Goal: Navigation & Orientation: Find specific page/section

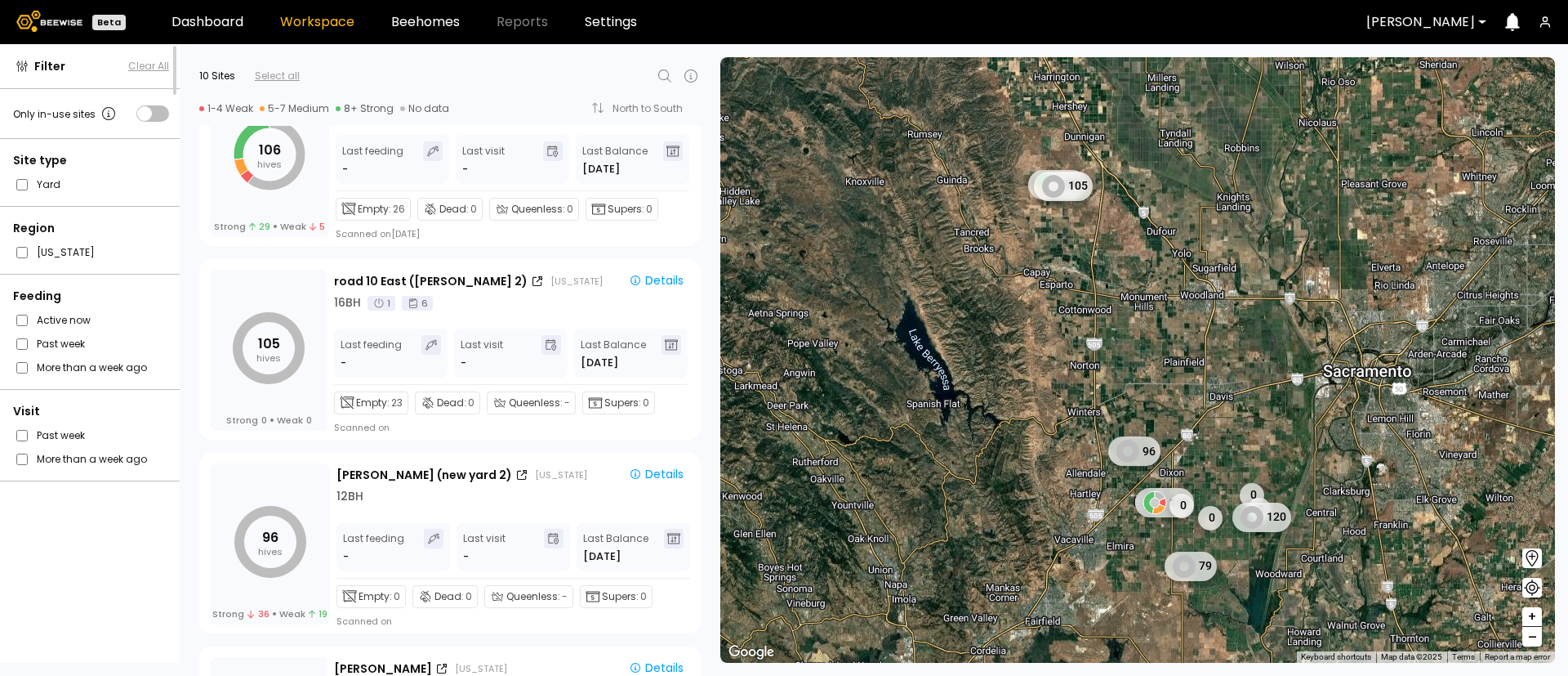
scroll to position [123, 0]
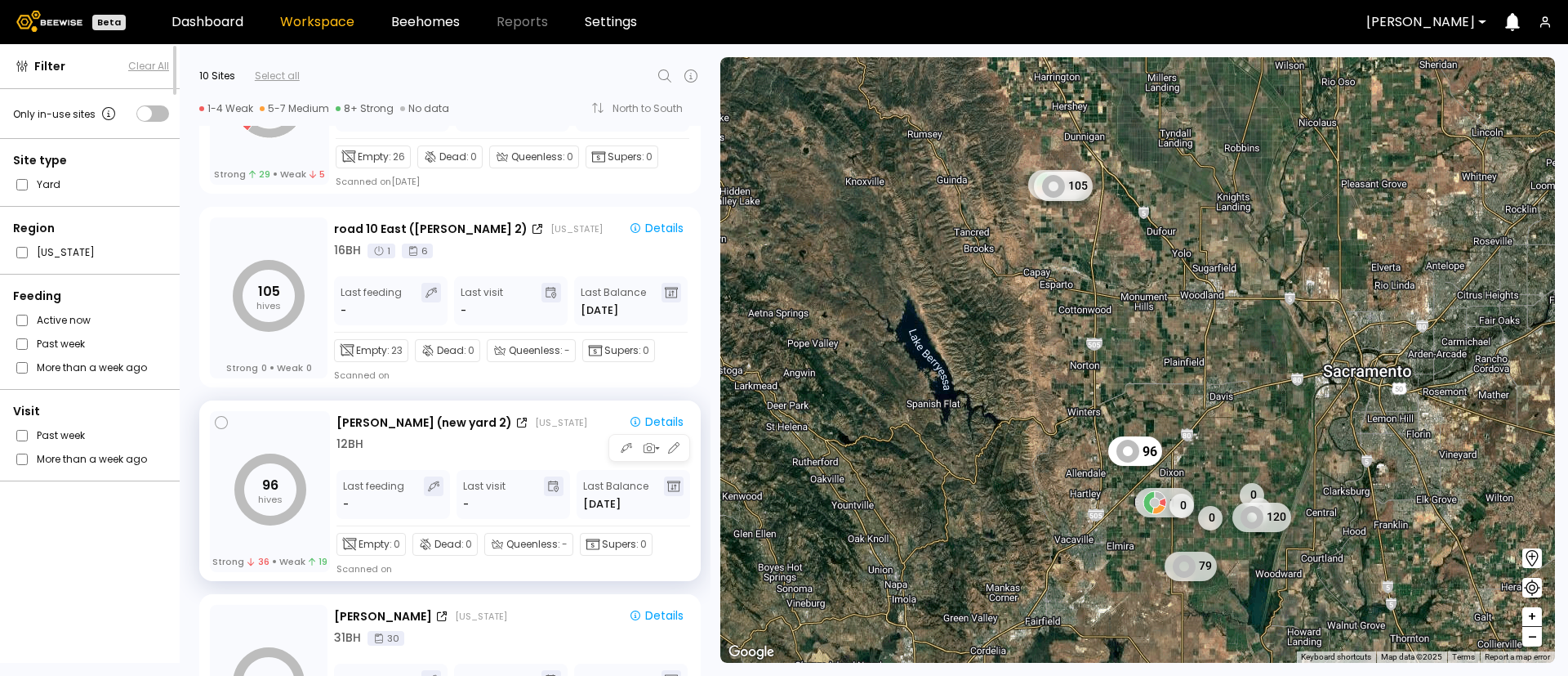
click at [296, 434] on div "96 hives Strong 36 Weak 19" at bounding box center [270, 491] width 120 height 161
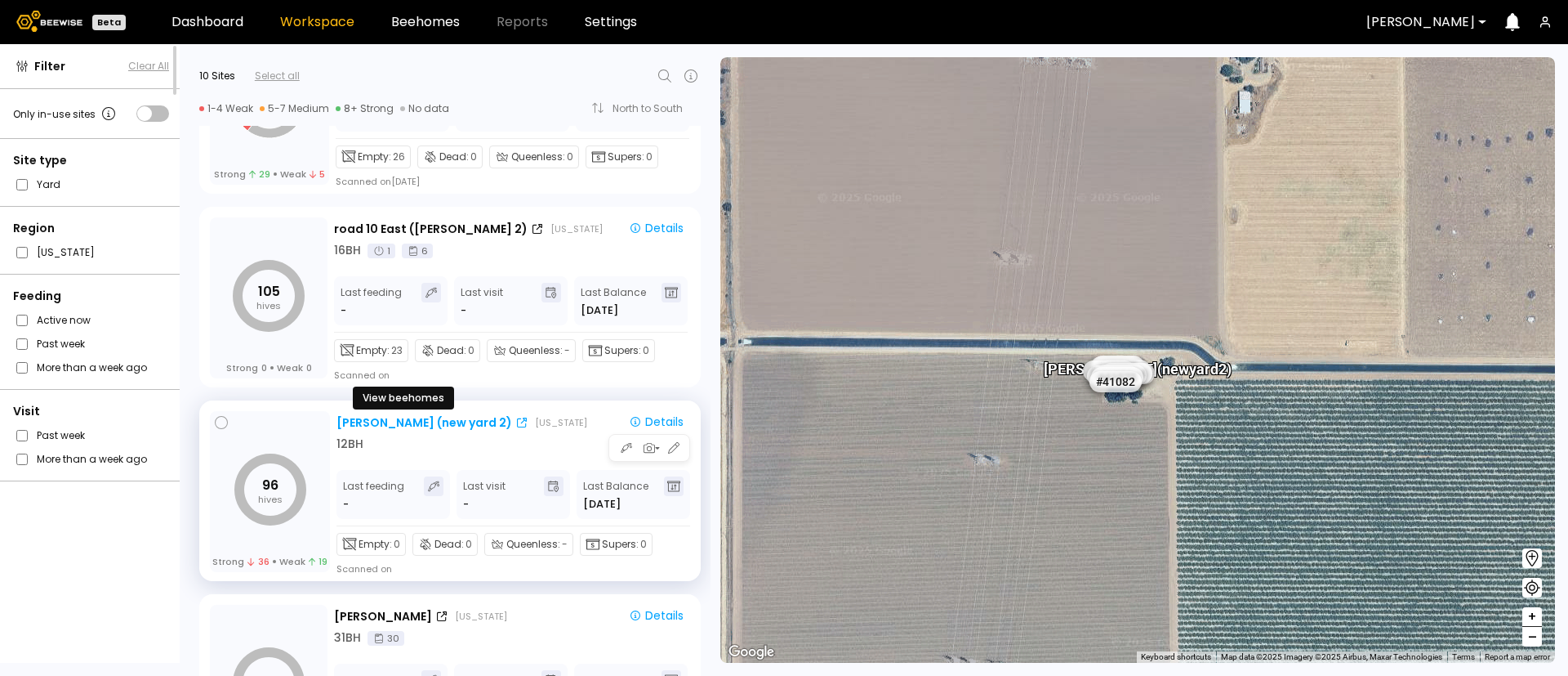
click at [412, 420] on div "Sievers (new yard 2)" at bounding box center [424, 422] width 175 height 17
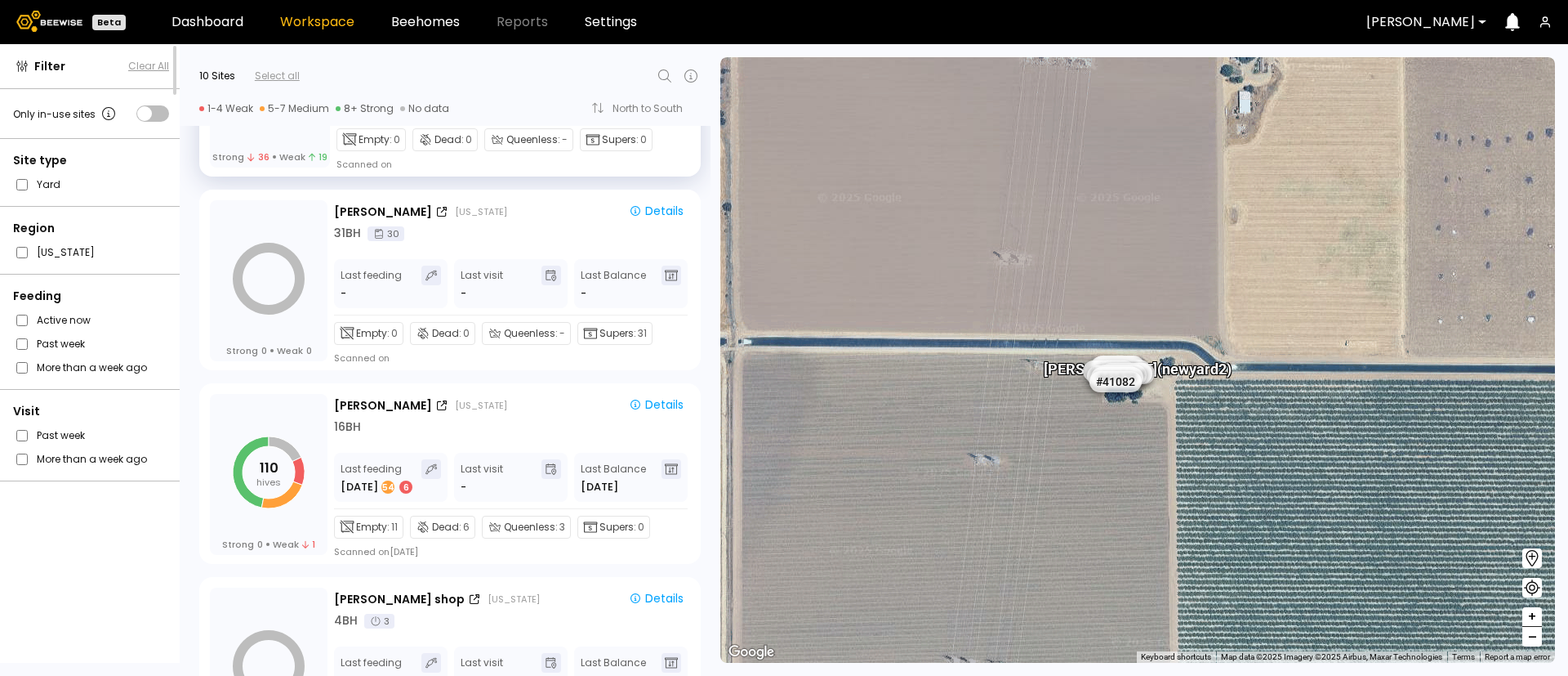
scroll to position [629, 0]
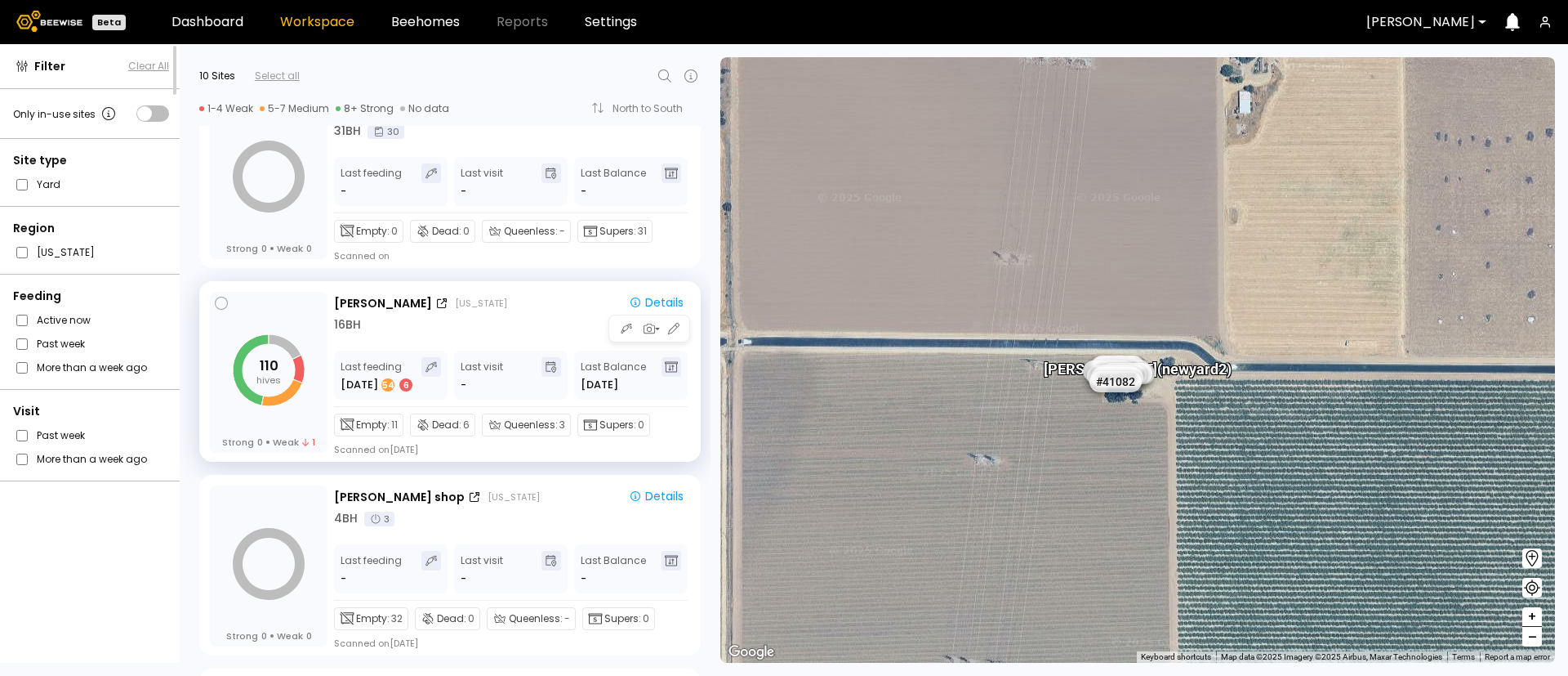
click at [464, 318] on div "16 BH" at bounding box center [512, 325] width 357 height 17
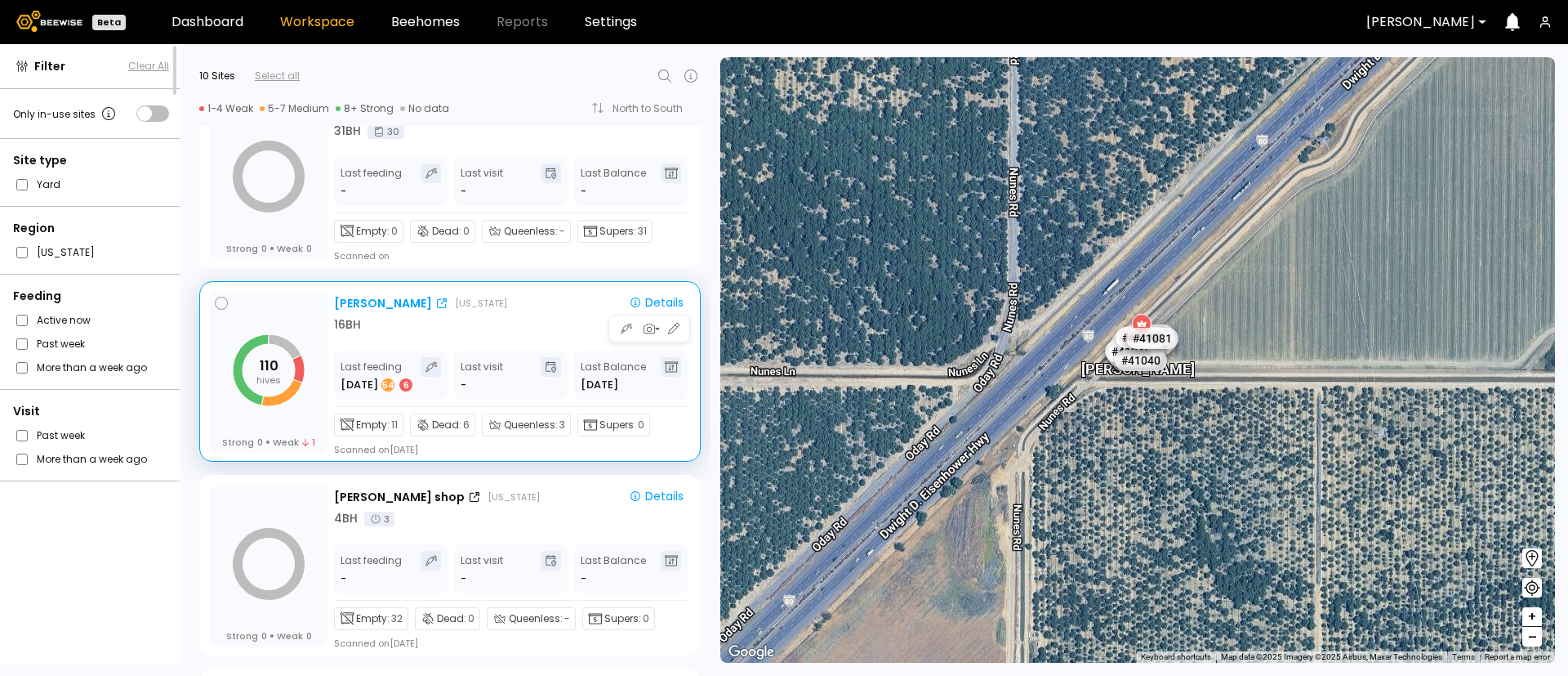
drag, startPoint x: 488, startPoint y: 320, endPoint x: 343, endPoint y: 306, distance: 145.7
click at [343, 306] on div "[PERSON_NAME]" at bounding box center [383, 303] width 98 height 17
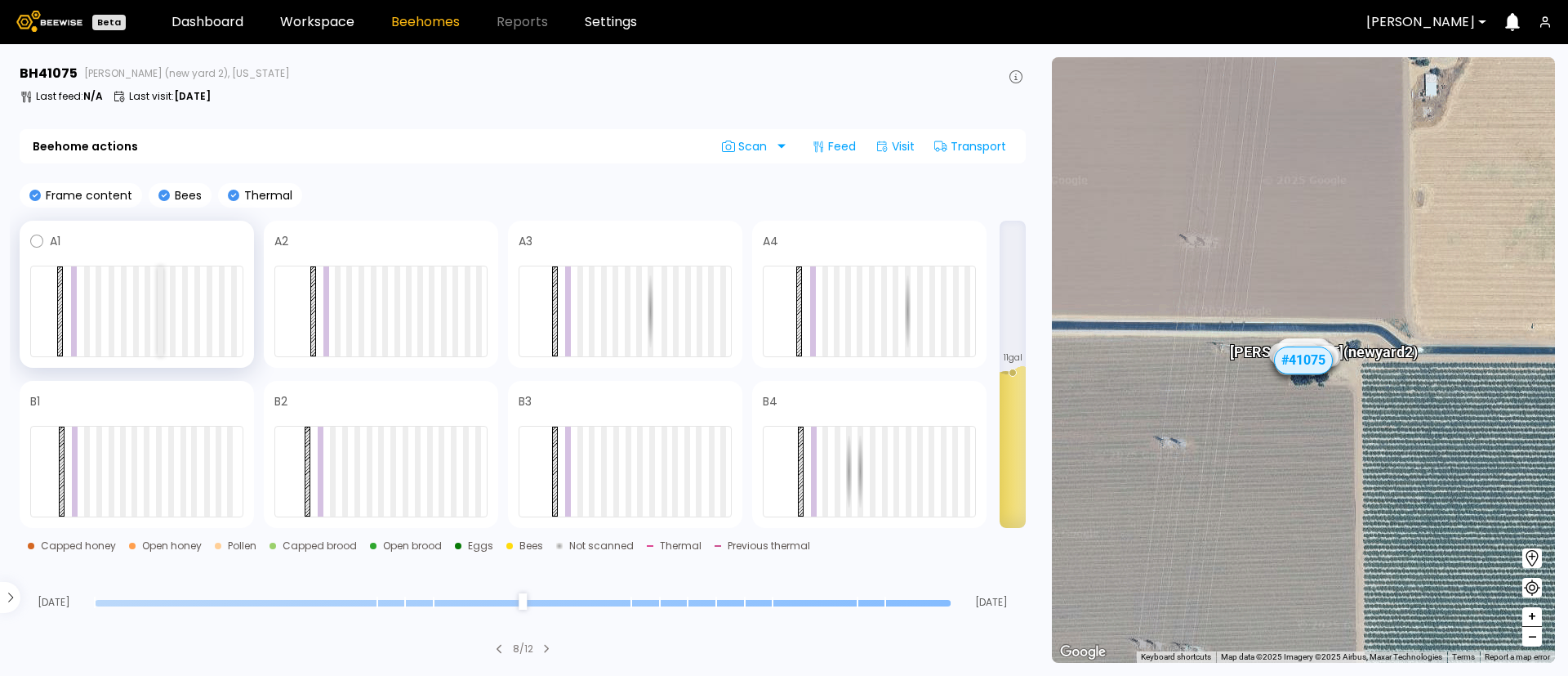
click at [160, 284] on div at bounding box center [160, 312] width 6 height 90
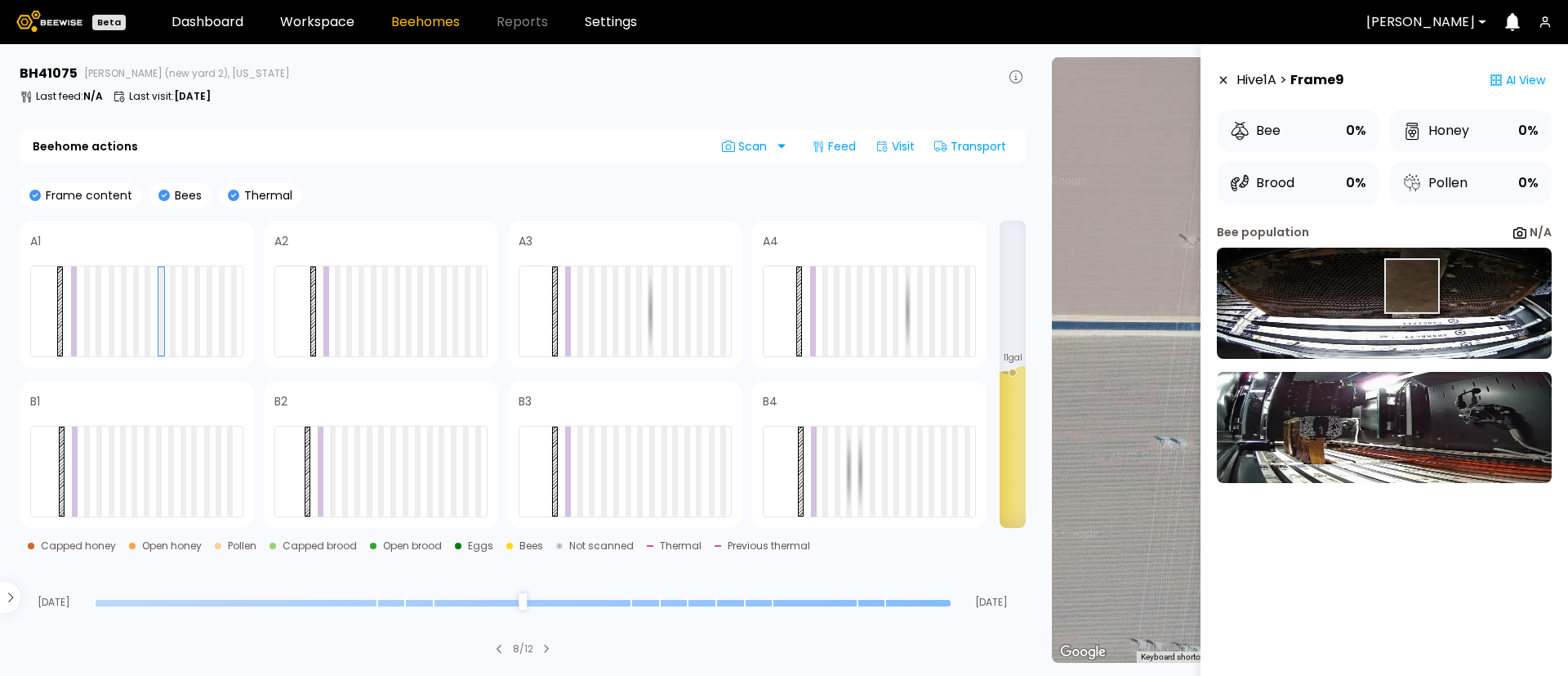
click at [1410, 286] on img at bounding box center [1384, 303] width 335 height 111
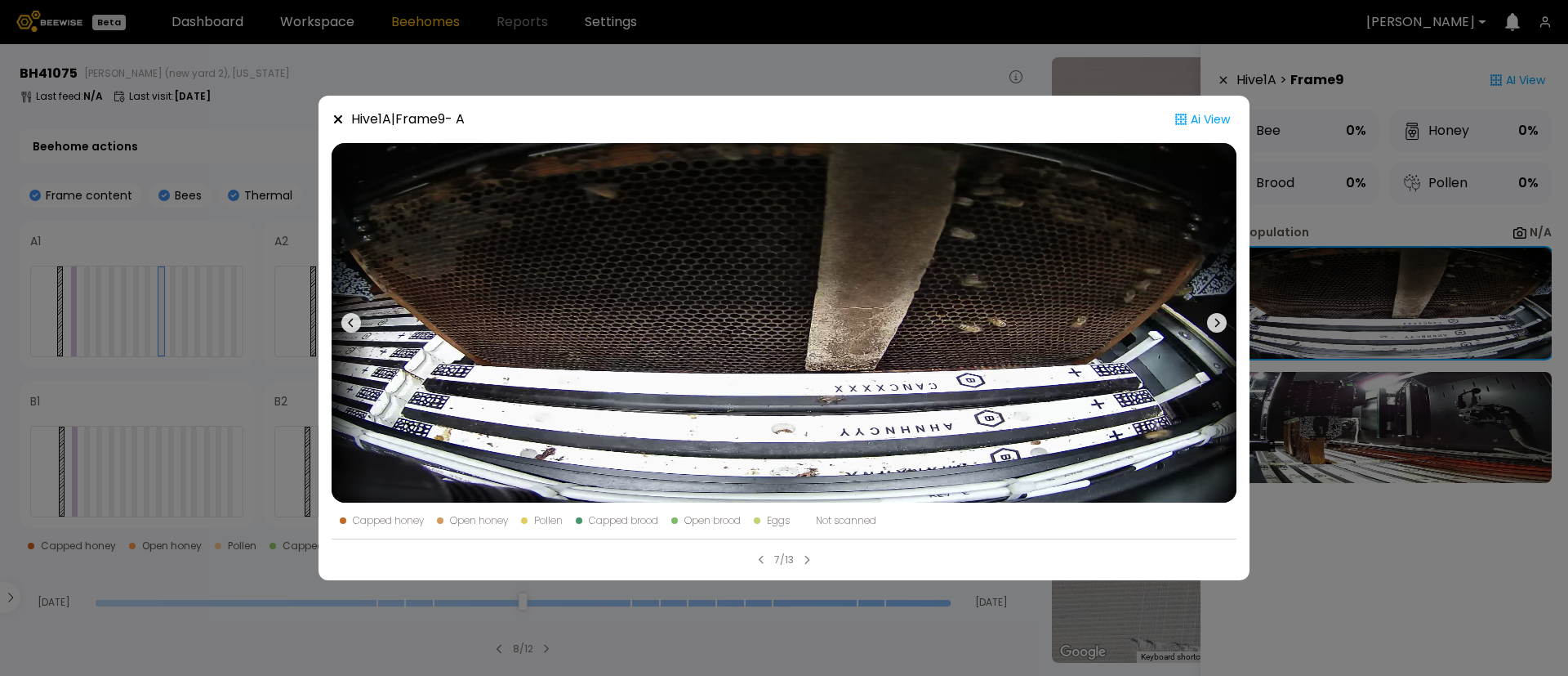
click at [1333, 248] on div "Hive 1 A | Frame 9 - A Ai View Capped honey Open honey Pollen Capped brood Open…" at bounding box center [784, 338] width 1568 height 676
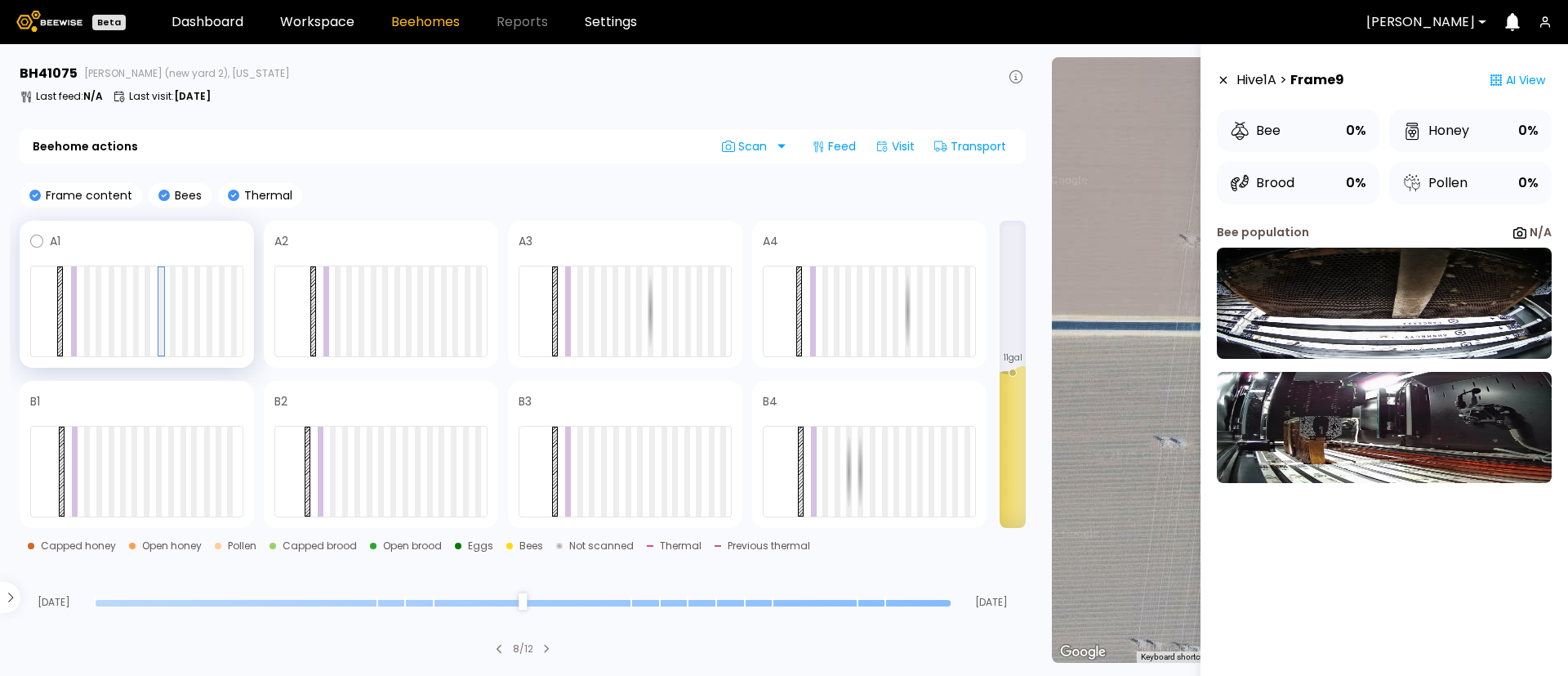
click at [224, 237] on span at bounding box center [151, 240] width 183 height 20
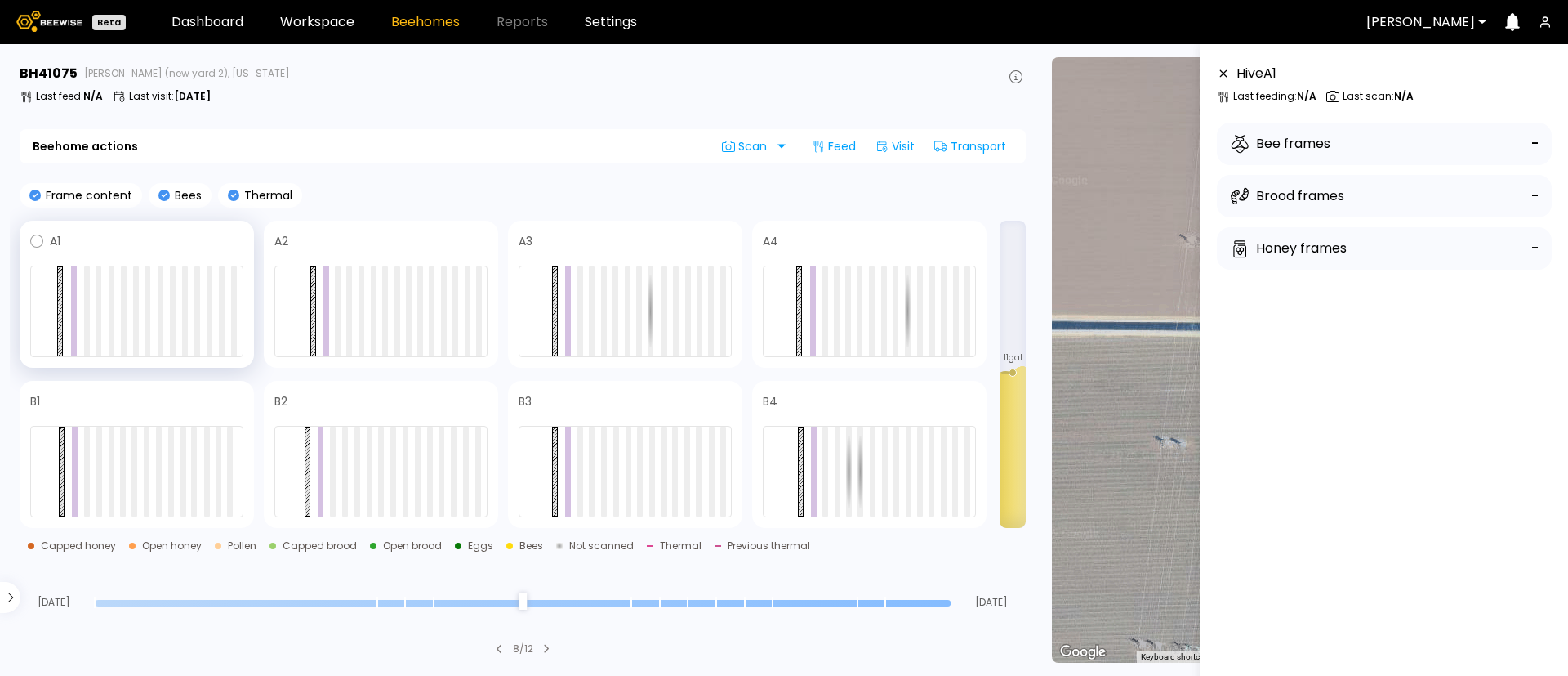
click at [162, 237] on span at bounding box center [151, 240] width 183 height 20
click at [377, 233] on span at bounding box center [397, 240] width 179 height 20
click at [617, 247] on span at bounding box center [641, 240] width 179 height 20
click at [891, 284] on div at bounding box center [869, 311] width 213 height 91
click at [855, 249] on span at bounding box center [887, 240] width 178 height 20
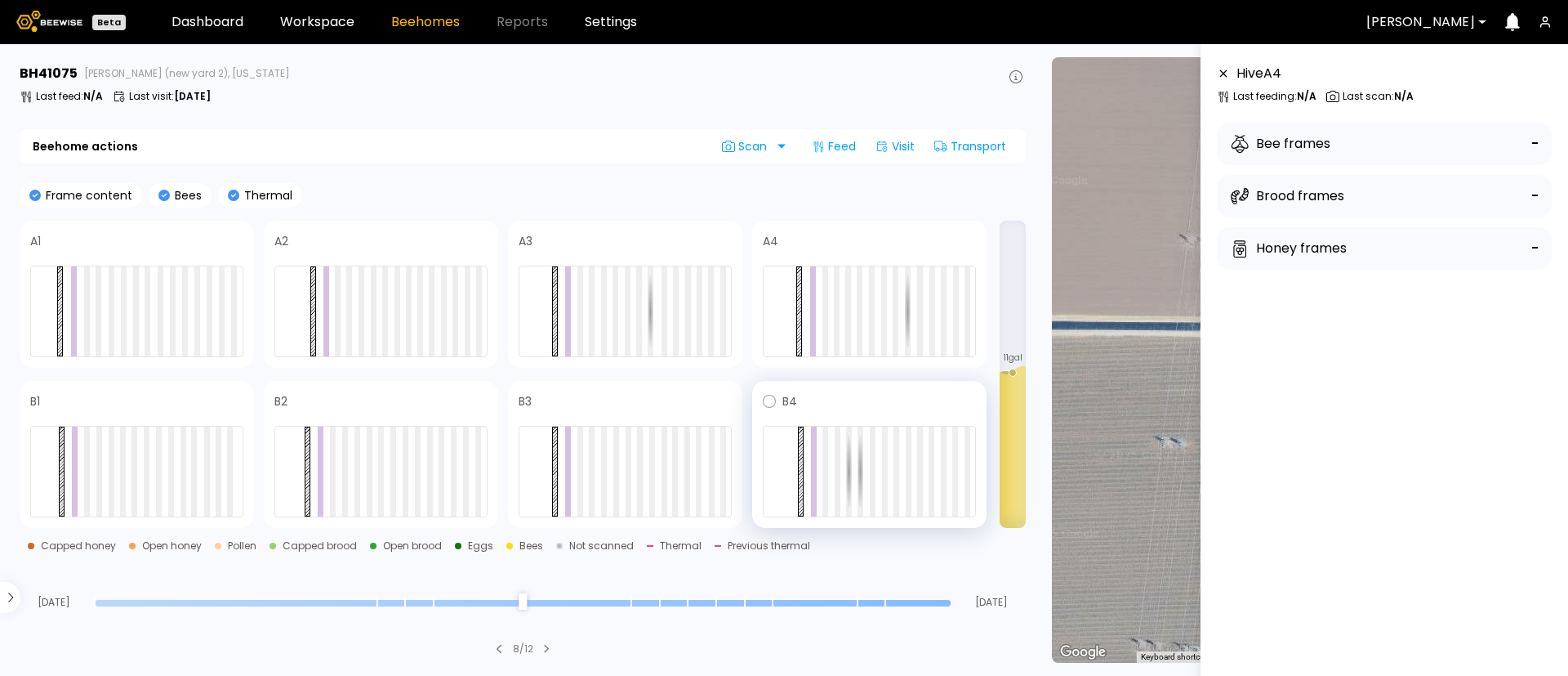
click at [892, 476] on div at bounding box center [869, 470] width 213 height 91
click at [882, 481] on div at bounding box center [885, 471] width 6 height 90
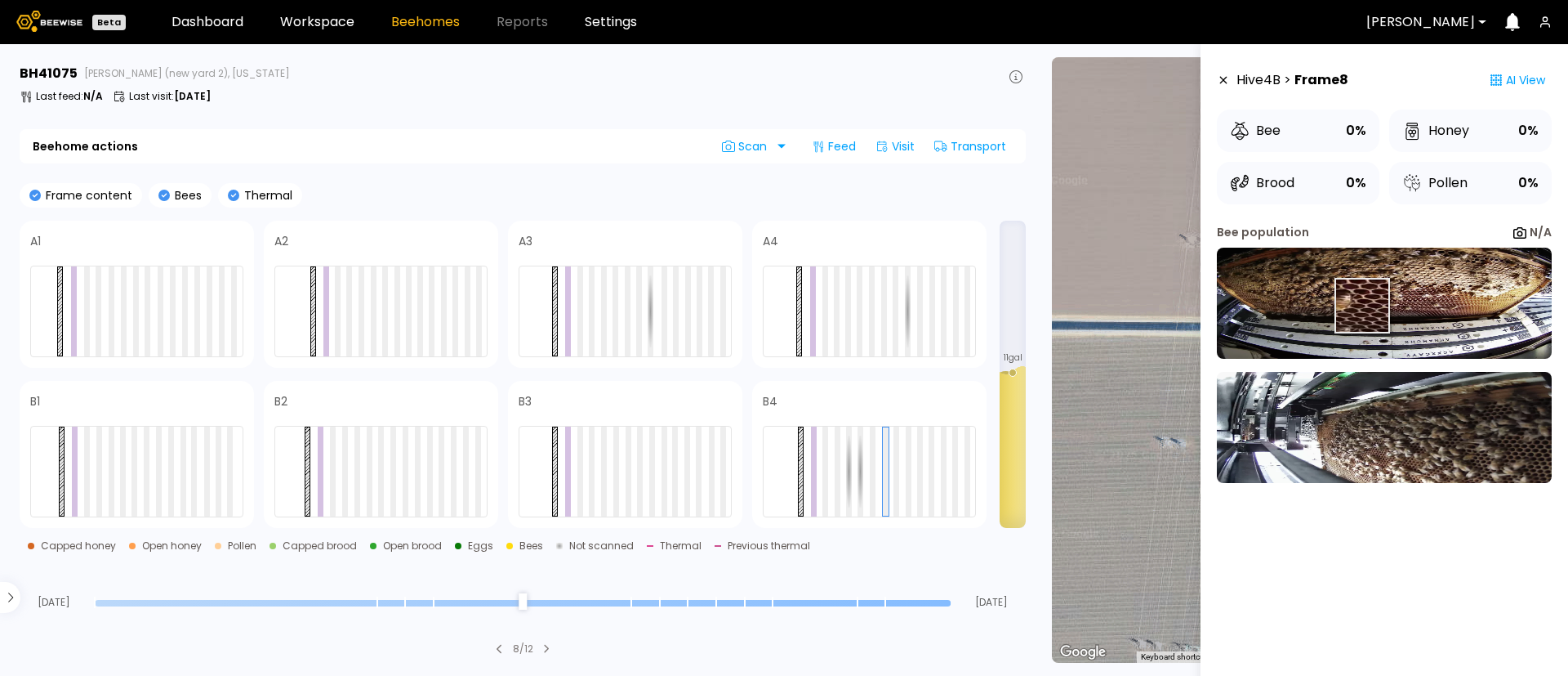
click at [1359, 301] on img at bounding box center [1384, 303] width 335 height 111
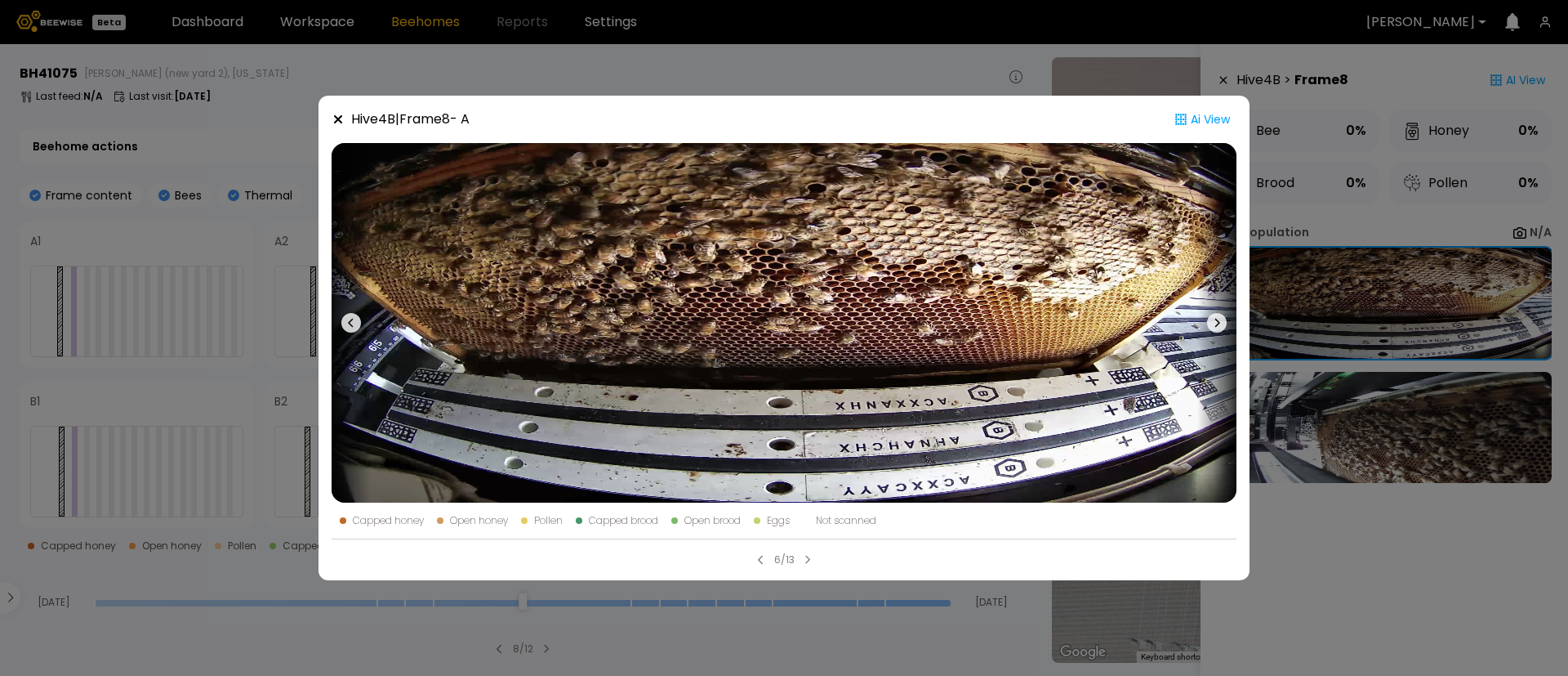
click at [1287, 79] on div "Hive 4 B | Frame 8 - A Ai View Capped honey Open honey Pollen Capped brood Open…" at bounding box center [784, 338] width 1568 height 676
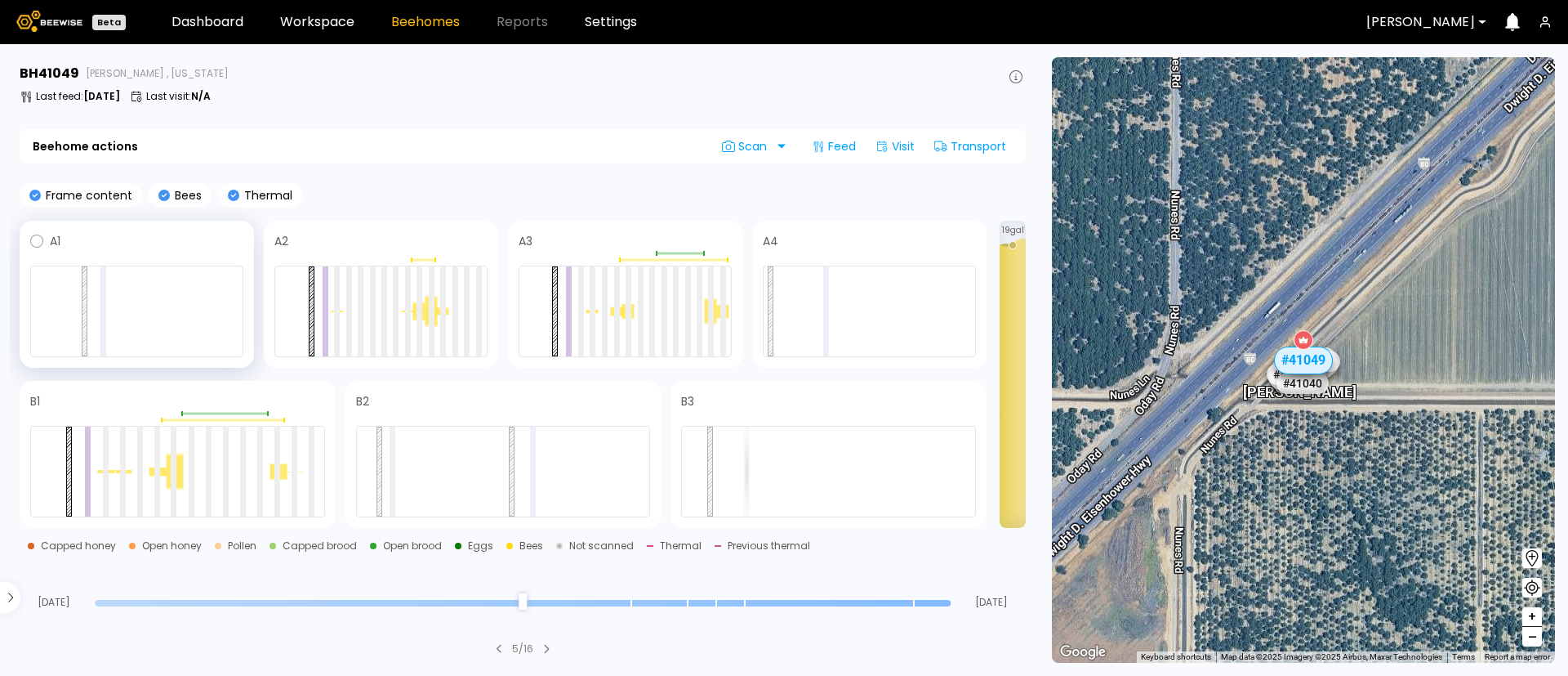
click at [205, 313] on div at bounding box center [136, 311] width 213 height 91
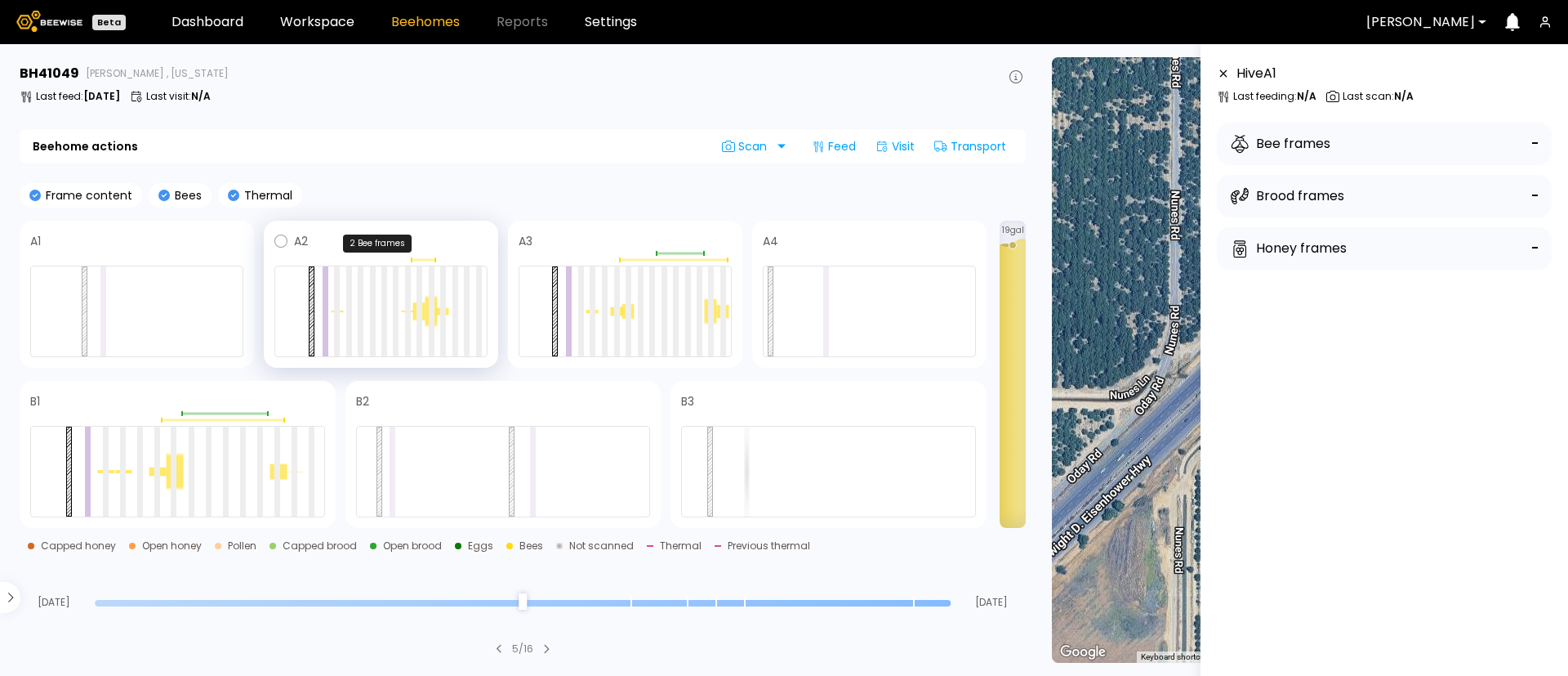
click at [425, 260] on div at bounding box center [422, 260] width 23 height 3
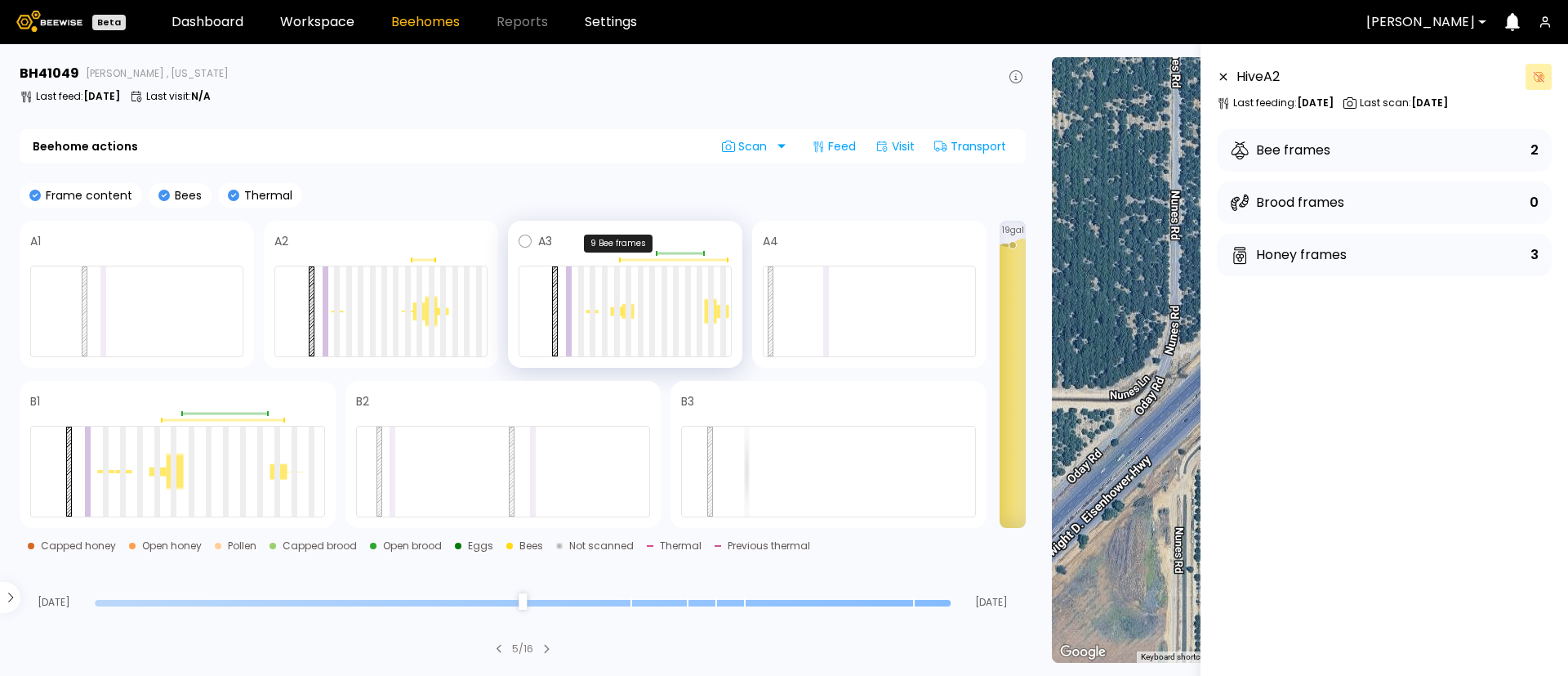
click at [687, 259] on div at bounding box center [673, 260] width 108 height 3
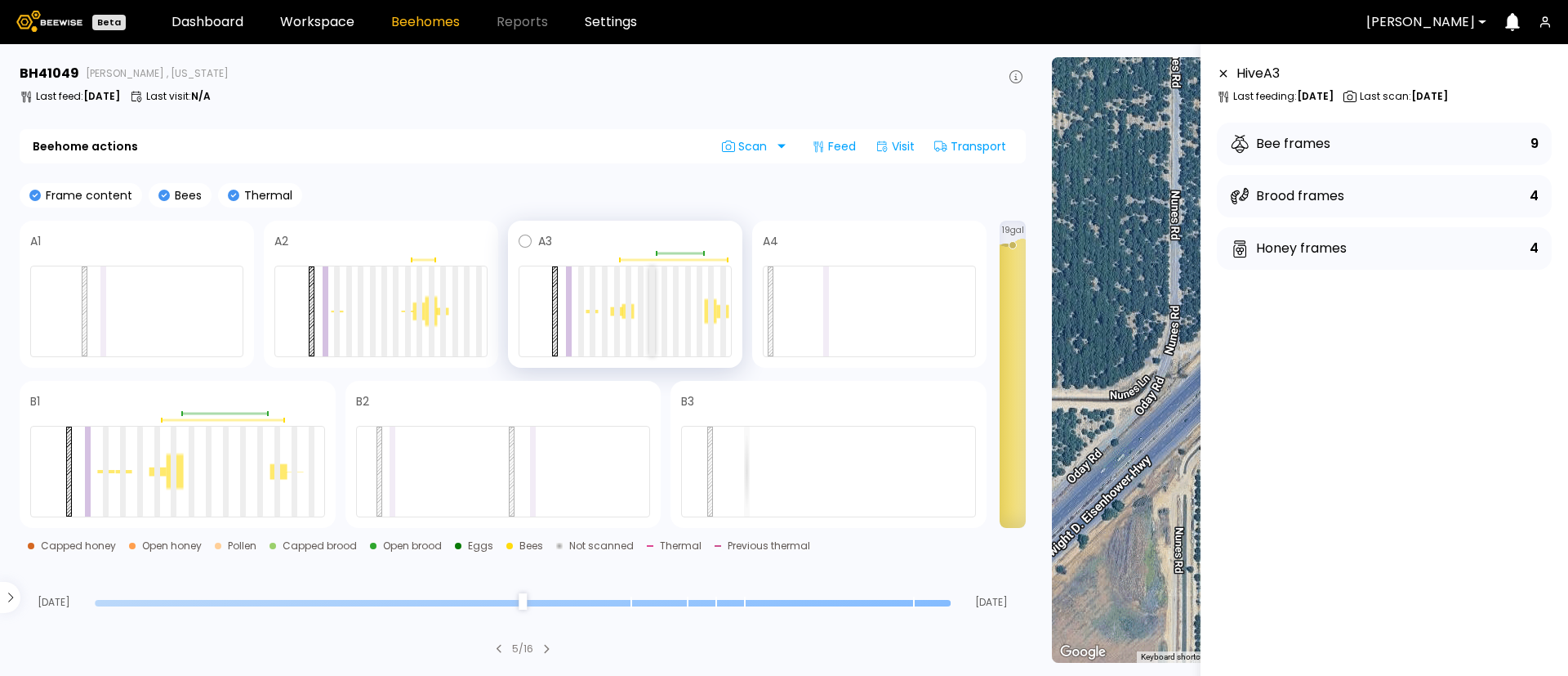
click at [651, 291] on div at bounding box center [652, 312] width 6 height 90
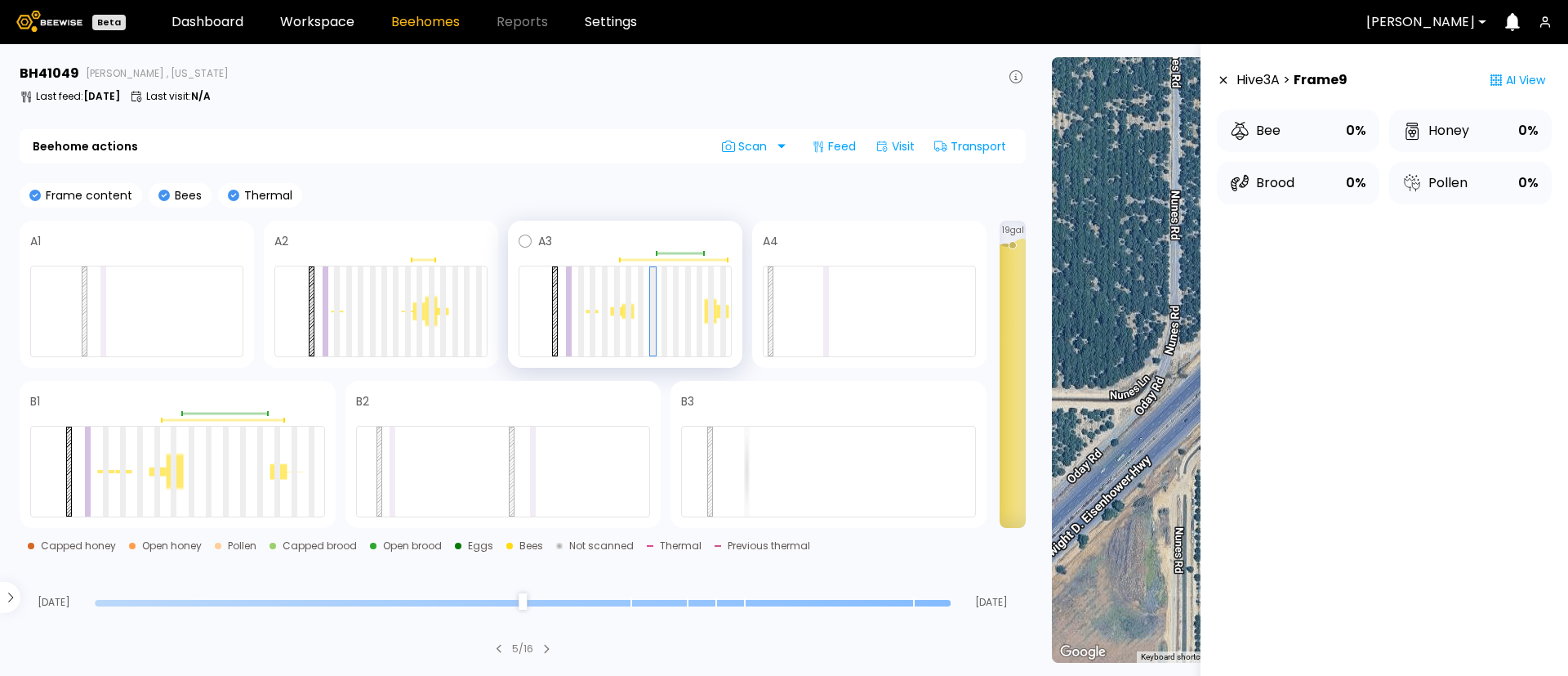
click at [624, 310] on div at bounding box center [628, 311] width 12 height 16
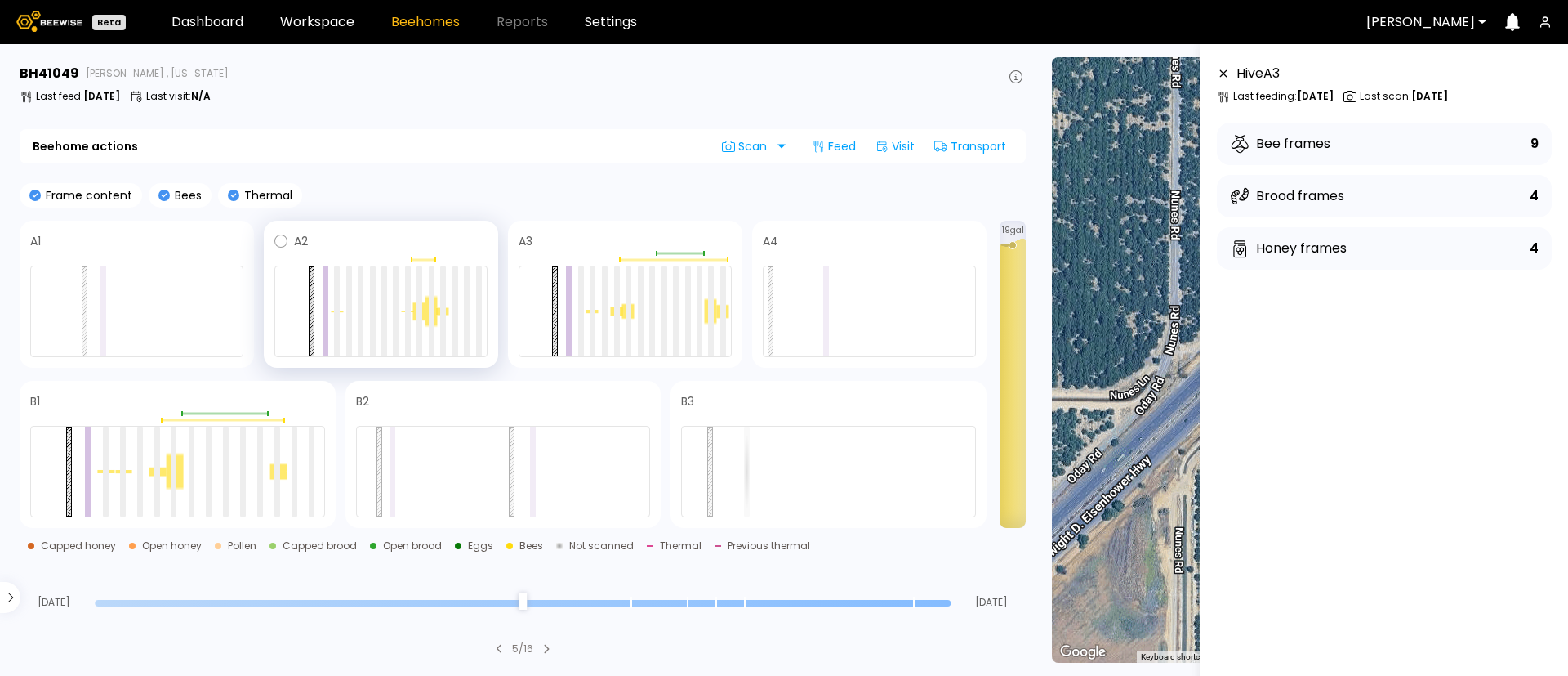
click at [437, 320] on div at bounding box center [431, 311] width 12 height 33
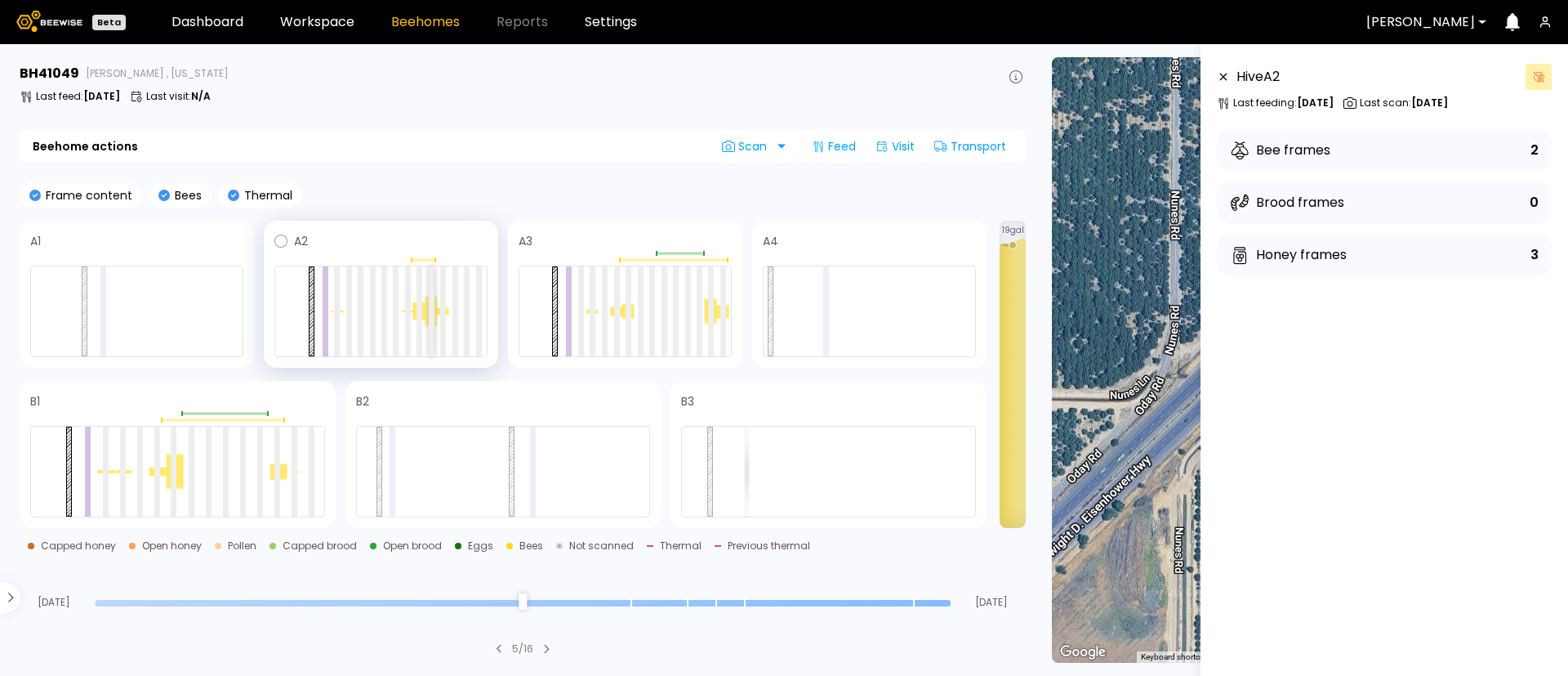
click at [432, 320] on div at bounding box center [432, 312] width 6 height 90
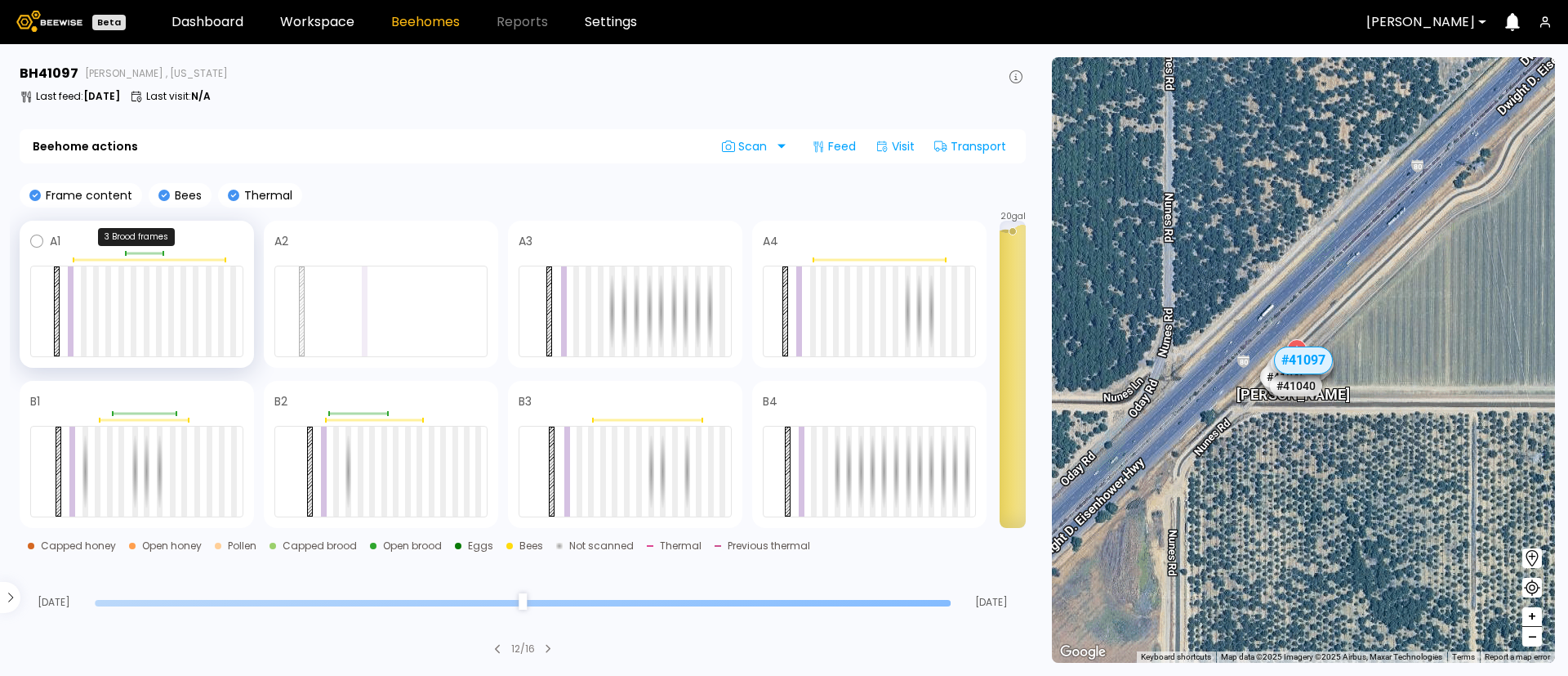
click at [90, 254] on div at bounding box center [136, 253] width 213 height 5
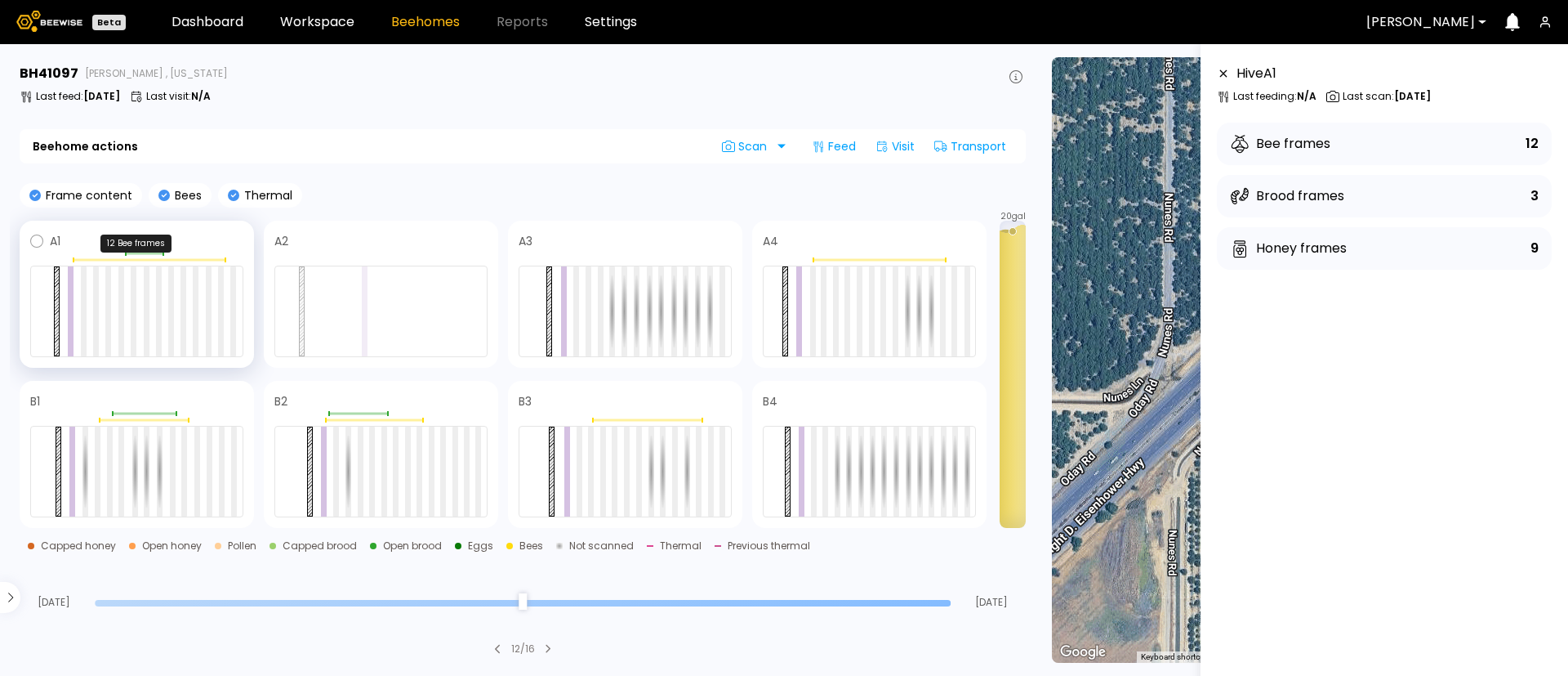
click at [194, 259] on div at bounding box center [148, 260] width 153 height 3
click at [209, 235] on span at bounding box center [151, 240] width 183 height 20
click at [641, 237] on span at bounding box center [641, 240] width 179 height 20
click at [861, 228] on div "A4" at bounding box center [870, 294] width 235 height 147
